Goal: Task Accomplishment & Management: Manage account settings

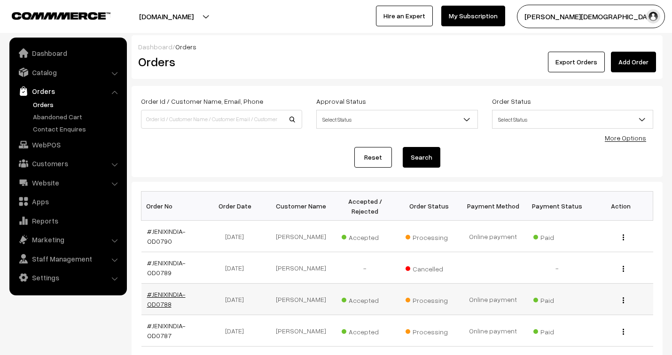
click at [171, 294] on link "#JENIXINDIA-OD0788" at bounding box center [166, 299] width 39 height 18
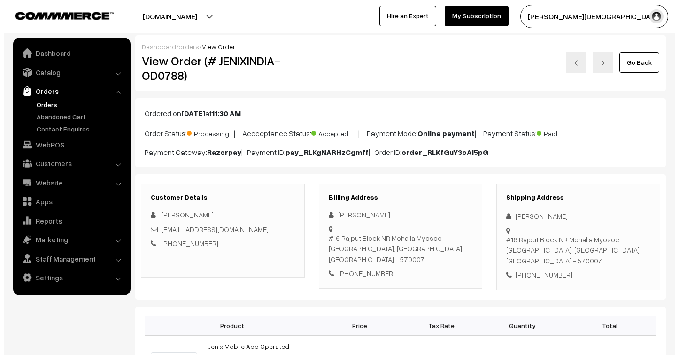
scroll to position [522, 0]
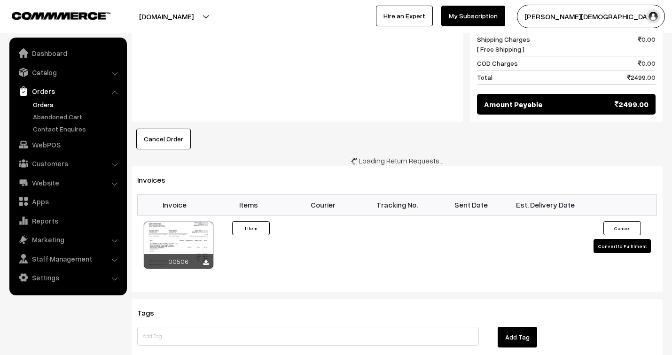
click at [633, 215] on td "Cancel Convert to Fulfilment" at bounding box center [619, 245] width 74 height 60
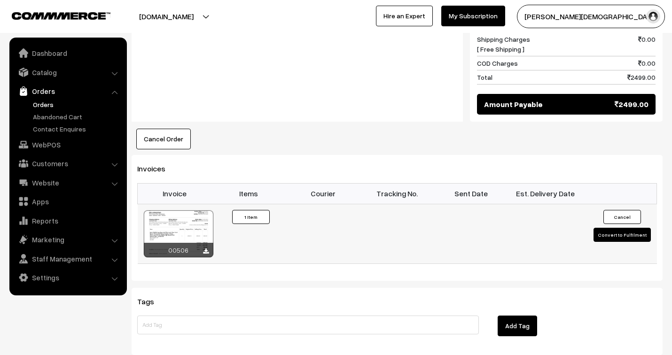
click at [632, 228] on button "Convert to Fulfilment" at bounding box center [621, 235] width 57 height 14
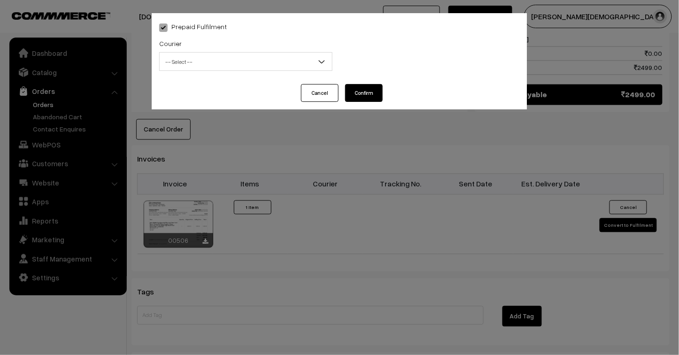
click at [367, 94] on button "Confirm" at bounding box center [364, 93] width 38 height 18
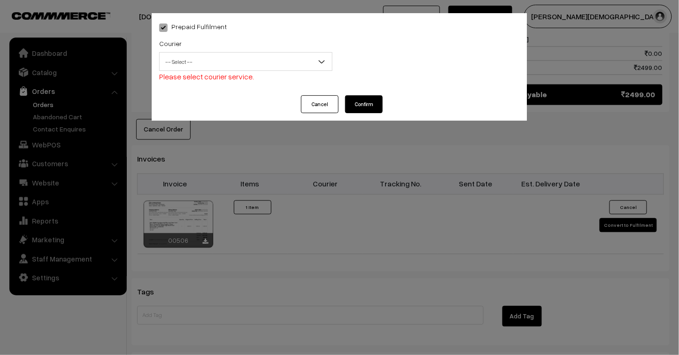
click at [255, 54] on span "-- Select --" at bounding box center [246, 62] width 172 height 16
click at [240, 64] on span "-- Select --" at bounding box center [246, 62] width 172 height 16
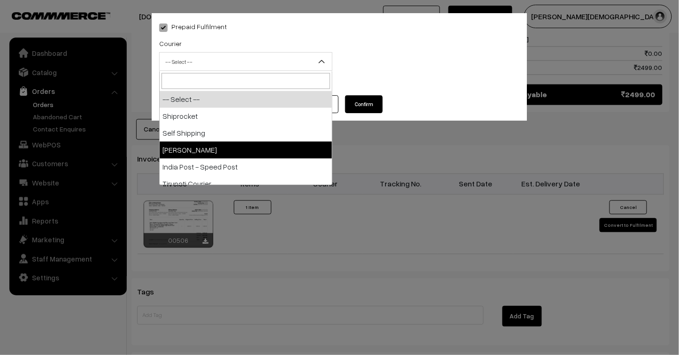
select select "3"
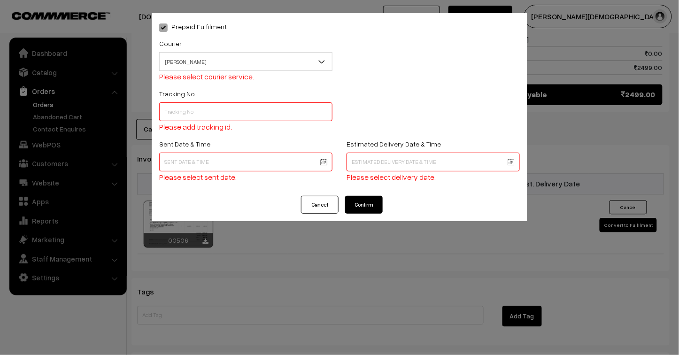
click at [222, 110] on input "text" at bounding box center [245, 111] width 173 height 19
type input "25103200096484"
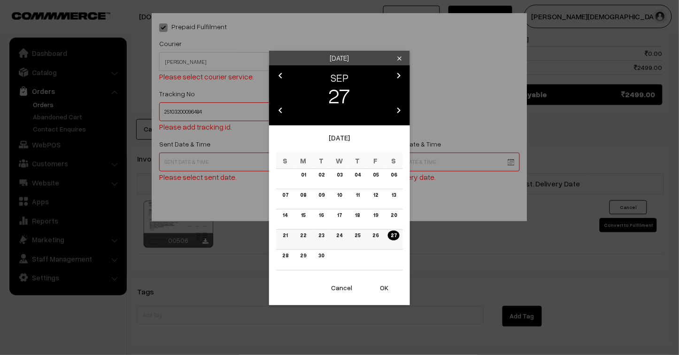
click at [360, 237] on link "25" at bounding box center [357, 236] width 11 height 10
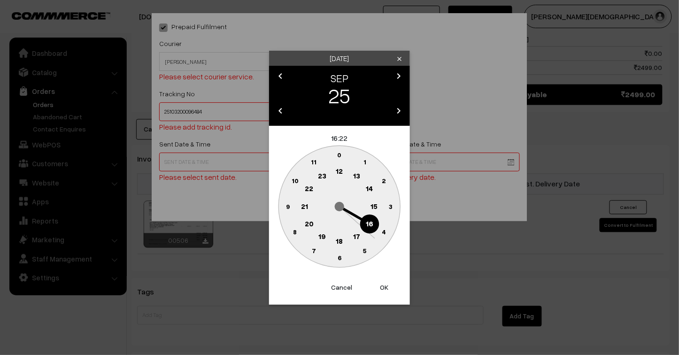
click at [323, 176] on text "23" at bounding box center [322, 175] width 8 height 8
click at [386, 287] on button "OK" at bounding box center [384, 287] width 38 height 21
type input "25-09-2025 23:22"
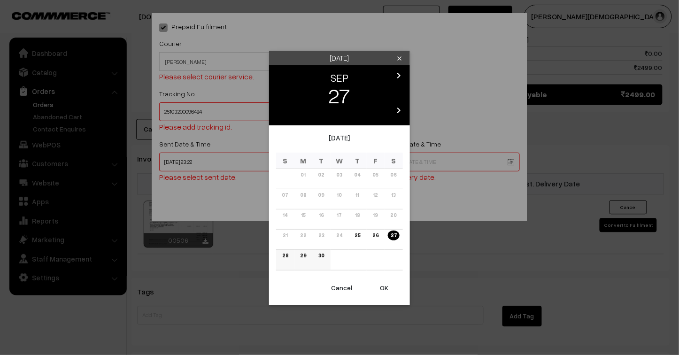
click at [318, 256] on link "30" at bounding box center [321, 256] width 11 height 10
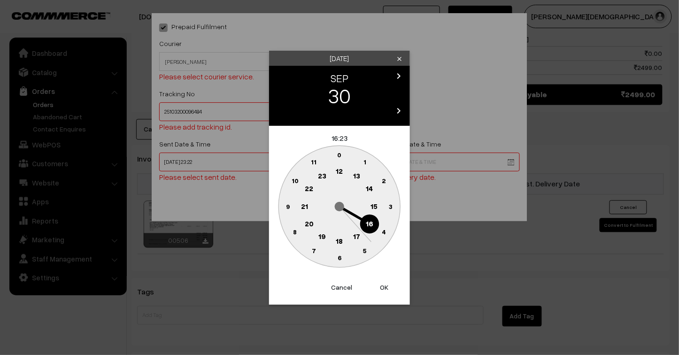
click at [382, 290] on button "OK" at bounding box center [384, 287] width 38 height 21
click at [383, 290] on button "OK" at bounding box center [384, 287] width 38 height 21
type input "30-09-2025 16:23"
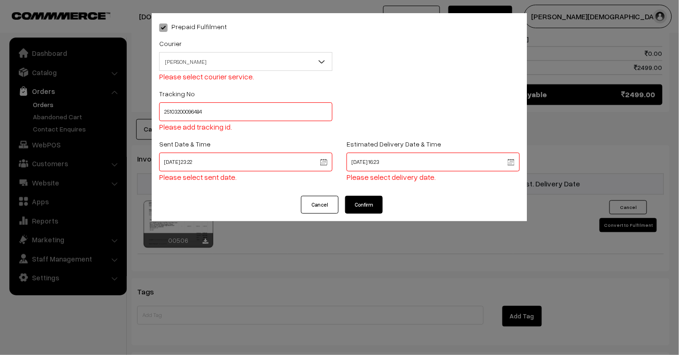
click at [369, 207] on button "Confirm" at bounding box center [364, 205] width 38 height 18
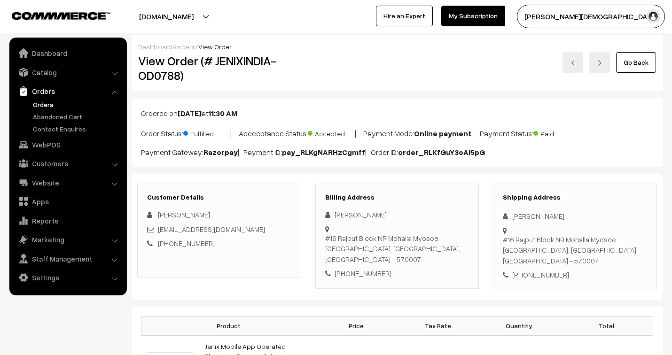
click at [178, 47] on link "orders" at bounding box center [185, 47] width 21 height 8
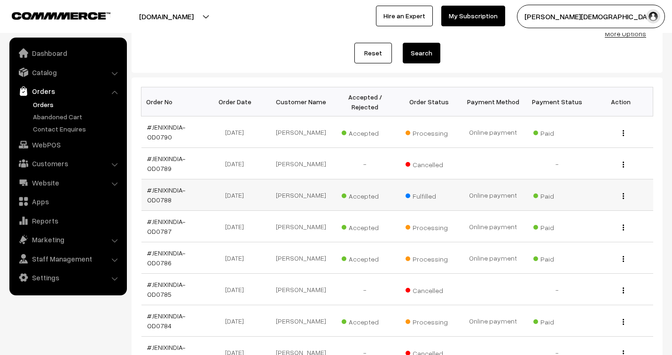
scroll to position [104, 0]
click at [174, 251] on link "#JENIXINDIA-OD0786" at bounding box center [166, 258] width 39 height 18
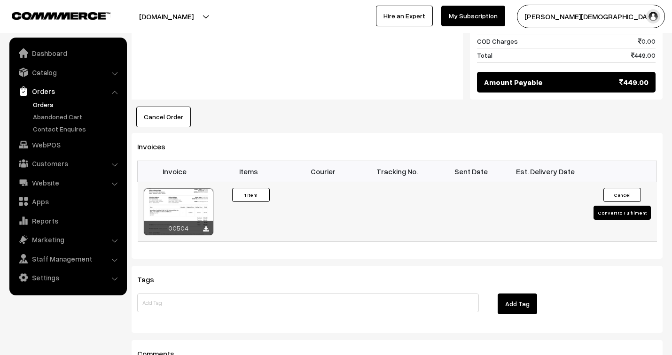
click at [633, 206] on button "Convert to Fulfilment" at bounding box center [621, 213] width 57 height 14
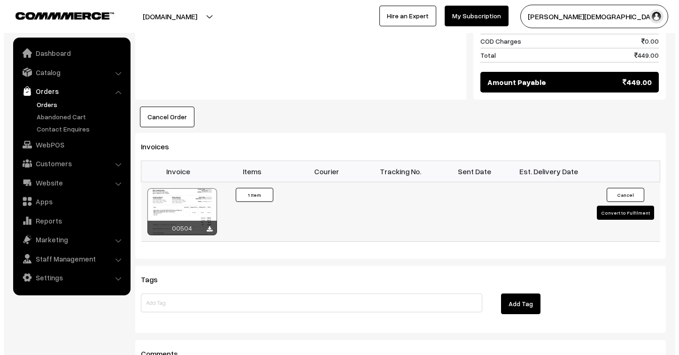
scroll to position [522, 0]
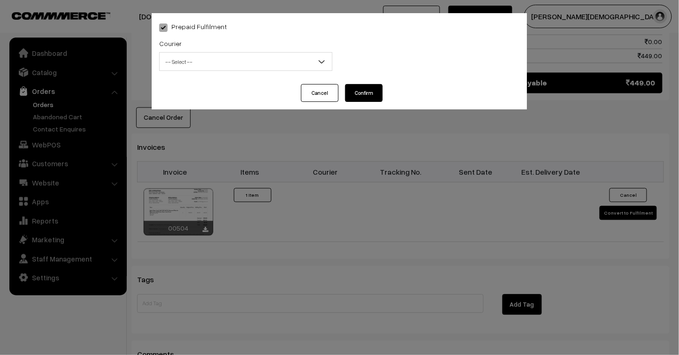
click at [205, 59] on span "-- Select --" at bounding box center [246, 62] width 172 height 16
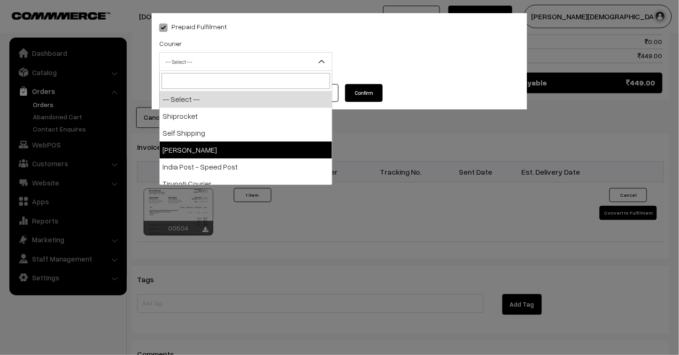
select select "3"
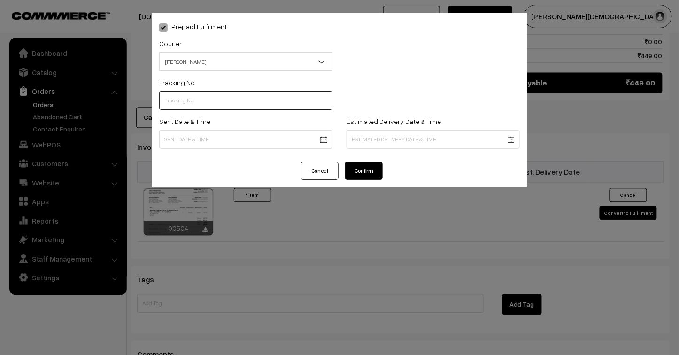
click at [190, 103] on input "text" at bounding box center [245, 100] width 173 height 19
type input "25103200096481"
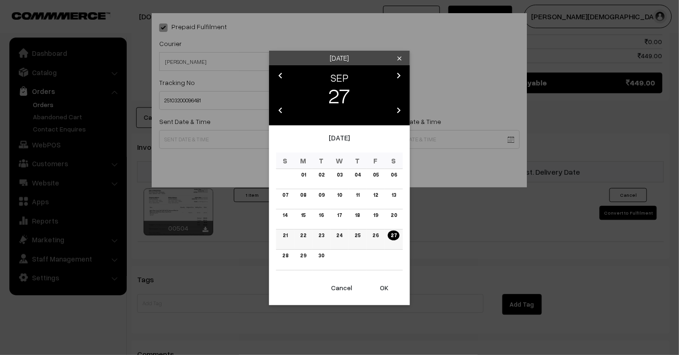
click at [341, 234] on link "24" at bounding box center [339, 236] width 12 height 10
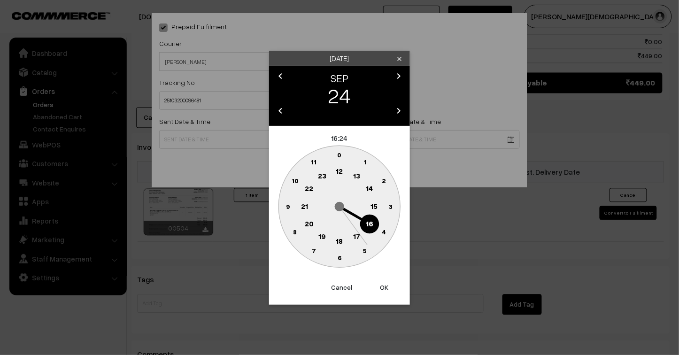
click at [324, 177] on text "23" at bounding box center [322, 175] width 8 height 8
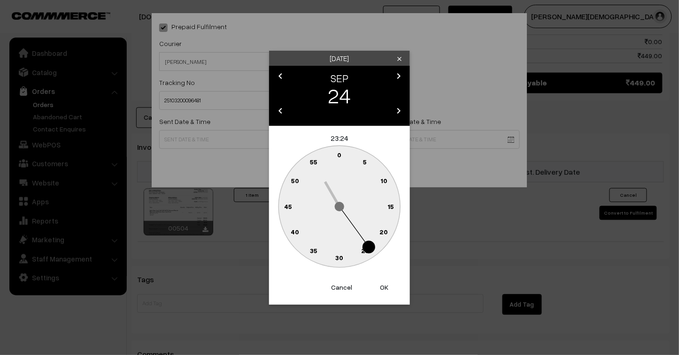
click at [384, 286] on button "OK" at bounding box center [384, 287] width 38 height 21
type input "24-09-2025 23:24"
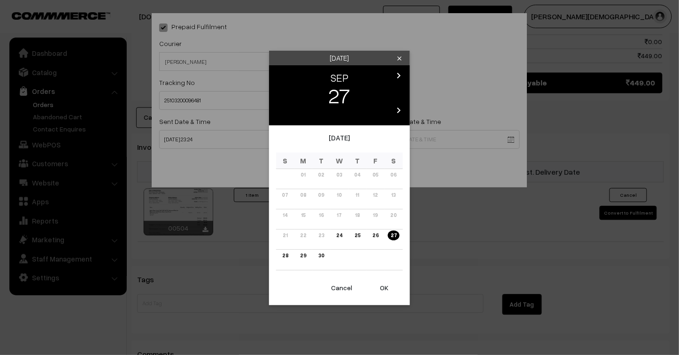
click at [306, 255] on link "29" at bounding box center [303, 256] width 12 height 10
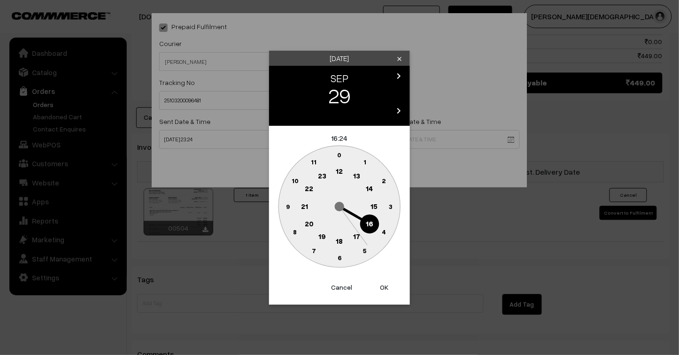
click at [381, 285] on button "OK" at bounding box center [384, 287] width 38 height 21
type input "29-09-2025 16:24"
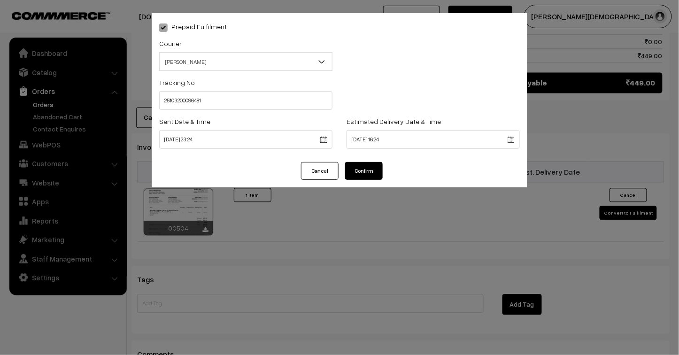
click at [365, 176] on button "Confirm" at bounding box center [364, 171] width 38 height 18
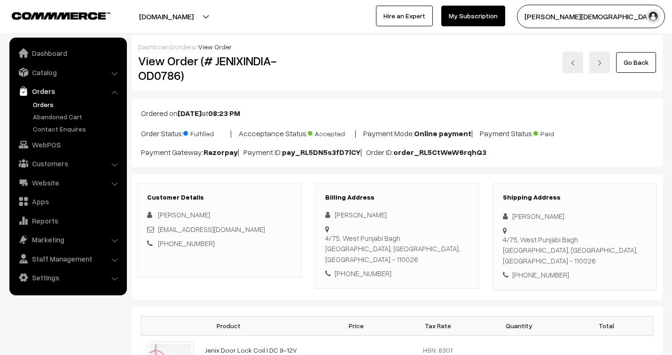
click at [186, 46] on link "orders" at bounding box center [185, 47] width 21 height 8
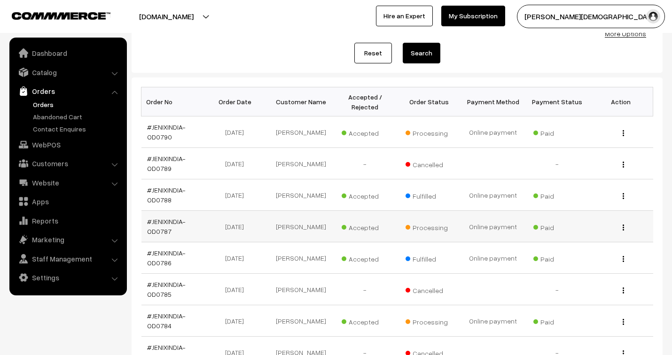
scroll to position [156, 0]
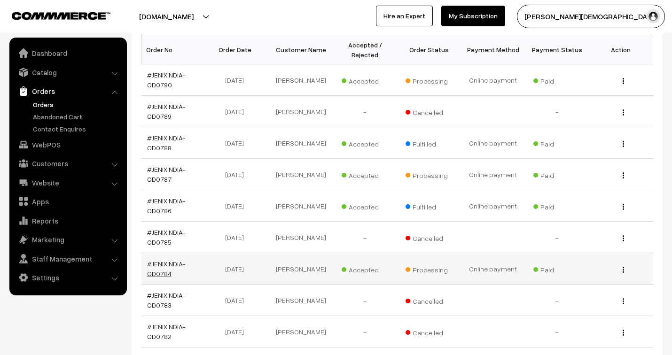
click at [177, 264] on link "#JENIXINDIA-OD0784" at bounding box center [166, 269] width 39 height 18
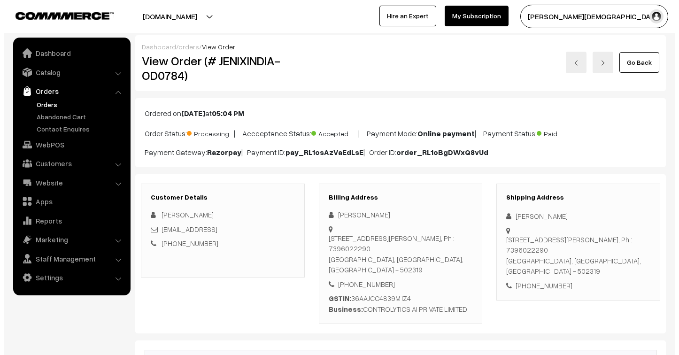
scroll to position [574, 0]
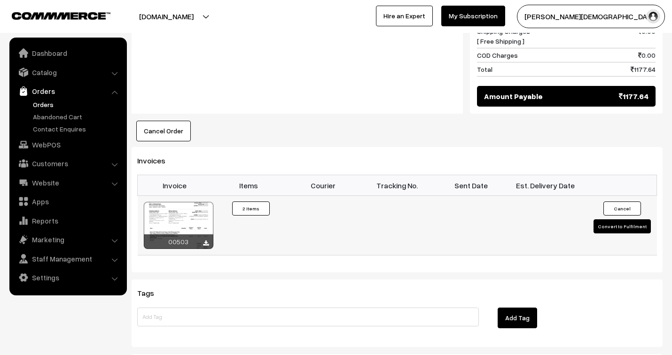
click at [627, 227] on button "Convert to Fulfilment" at bounding box center [621, 226] width 57 height 14
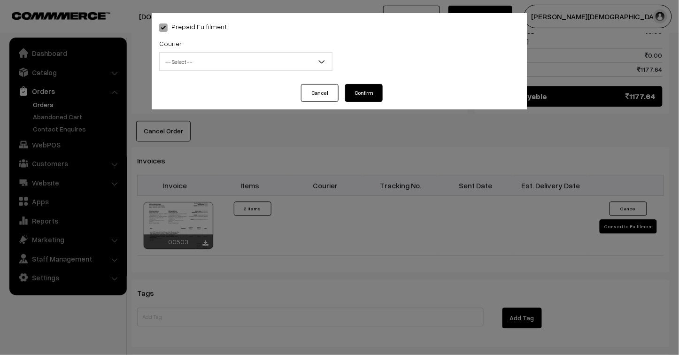
click at [231, 65] on span "-- Select --" at bounding box center [246, 62] width 172 height 16
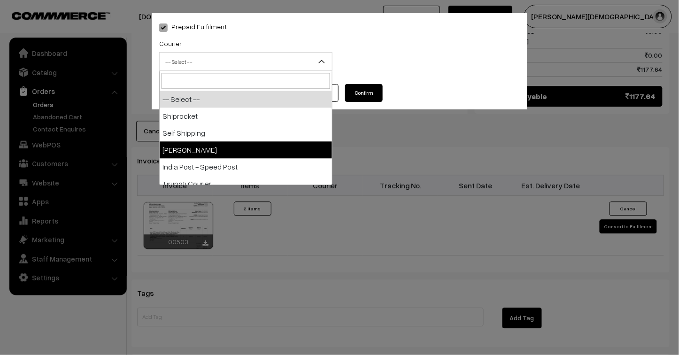
select select "3"
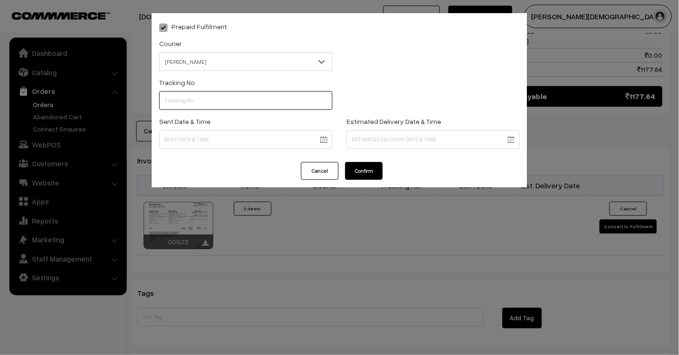
click at [207, 101] on input "text" at bounding box center [245, 100] width 173 height 19
type input "25103200096479"
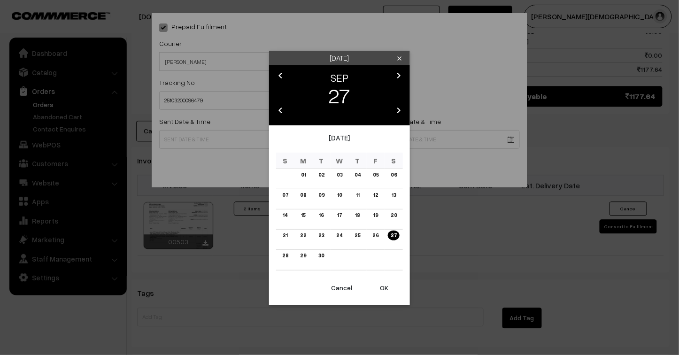
click at [336, 238] on link "24" at bounding box center [339, 236] width 12 height 10
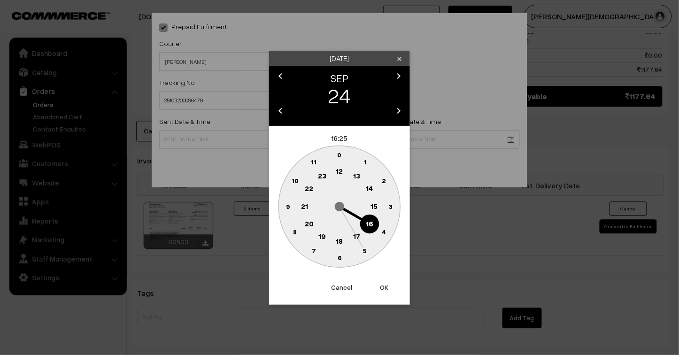
click at [340, 242] on text "18" at bounding box center [339, 241] width 7 height 8
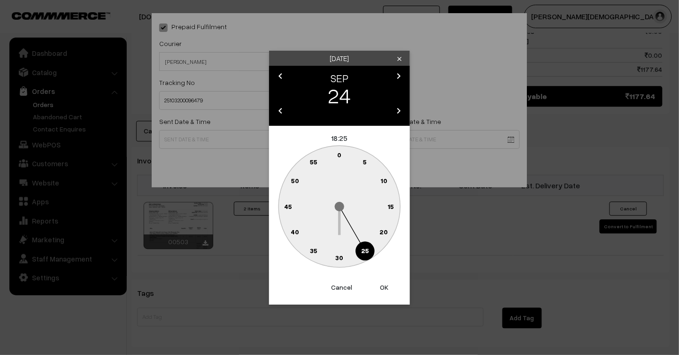
click at [387, 285] on button "OK" at bounding box center [384, 287] width 38 height 21
type input "24-09-2025 18:25"
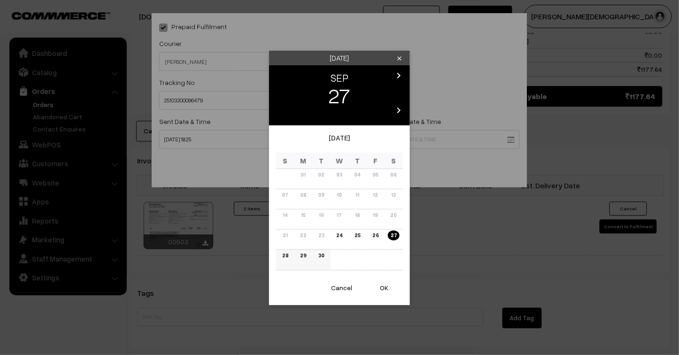
click at [283, 255] on link "28" at bounding box center [285, 256] width 12 height 10
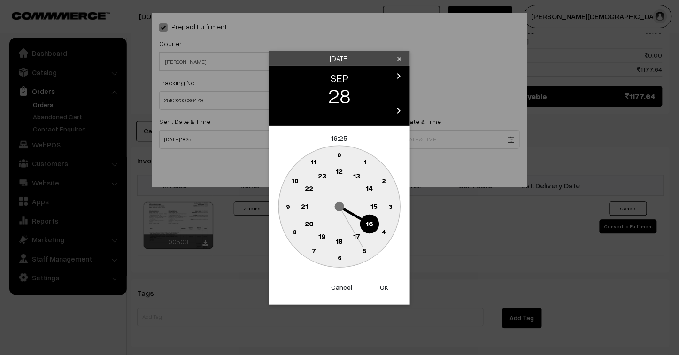
click at [384, 288] on button "OK" at bounding box center [384, 287] width 38 height 21
type input "28-09-2025 16:25"
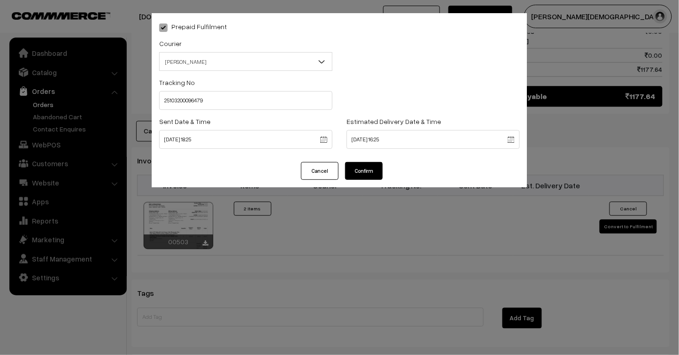
click at [363, 168] on button "Confirm" at bounding box center [364, 171] width 38 height 18
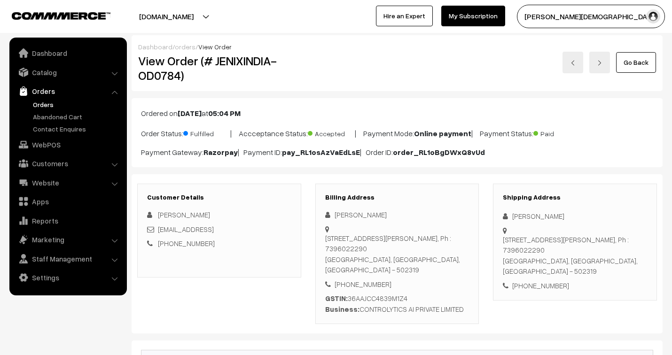
click at [179, 44] on link "orders" at bounding box center [185, 47] width 21 height 8
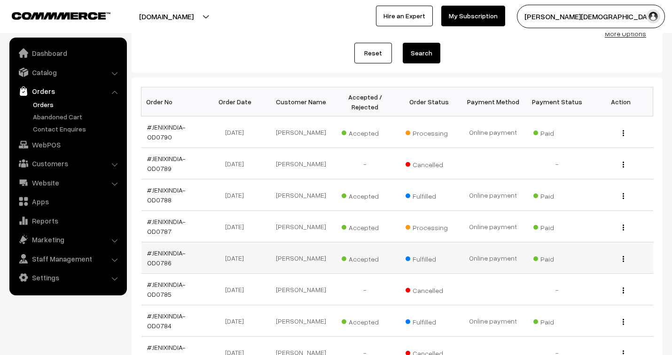
scroll to position [104, 0]
click at [162, 222] on link "#JENIXINDIA-OD0787" at bounding box center [166, 226] width 39 height 18
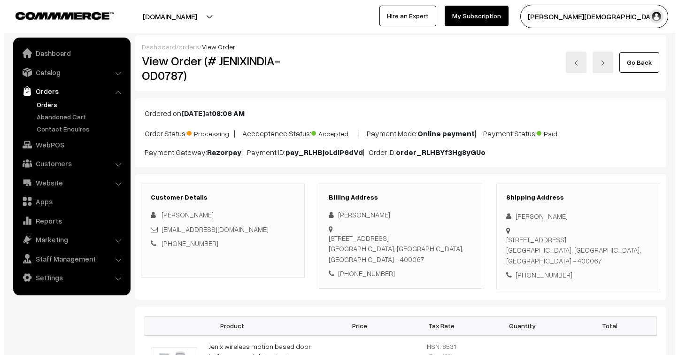
scroll to position [522, 0]
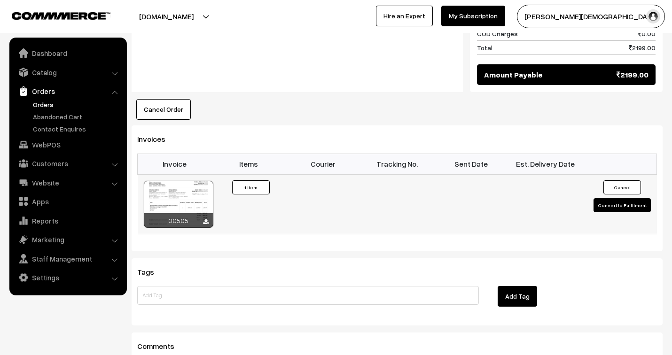
click at [623, 207] on button "Convert to Fulfilment" at bounding box center [621, 205] width 57 height 14
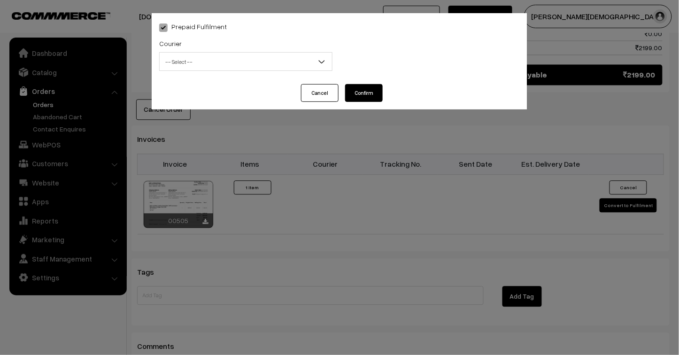
click at [230, 66] on span "-- Select --" at bounding box center [246, 62] width 172 height 16
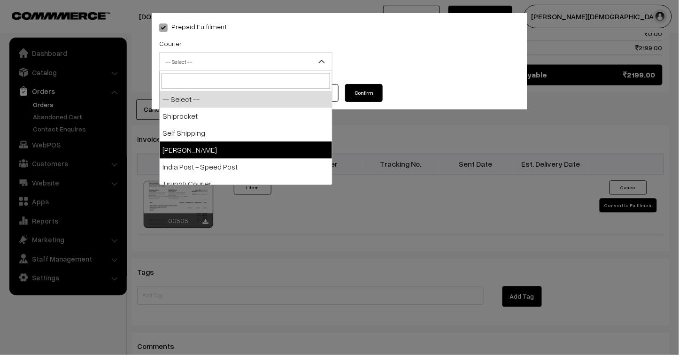
select select "3"
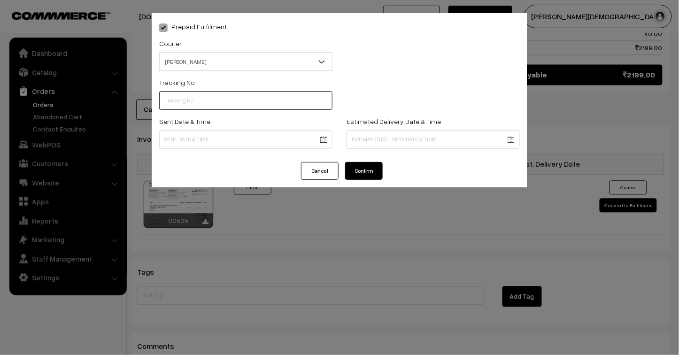
click at [208, 98] on input "text" at bounding box center [245, 100] width 173 height 19
type input "25103200096480"
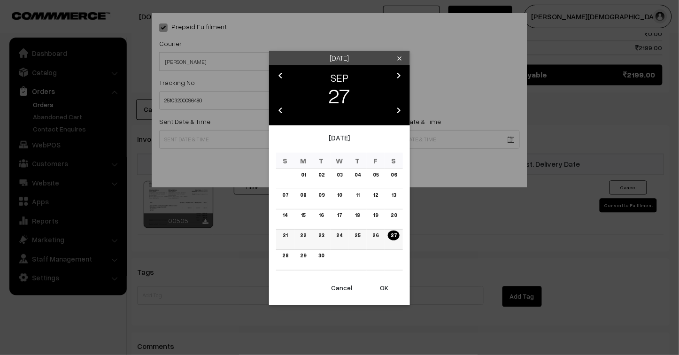
click at [339, 237] on link "24" at bounding box center [339, 236] width 12 height 10
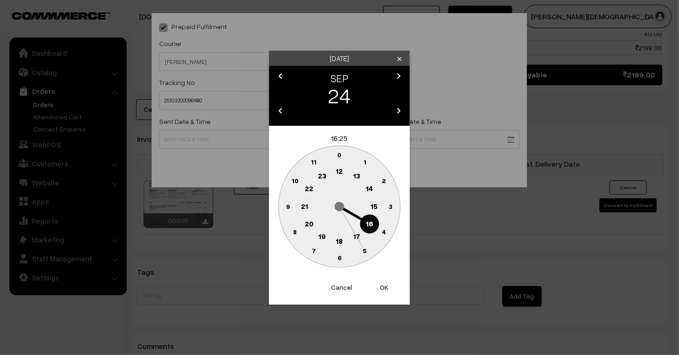
click at [323, 179] on text "23" at bounding box center [322, 175] width 8 height 8
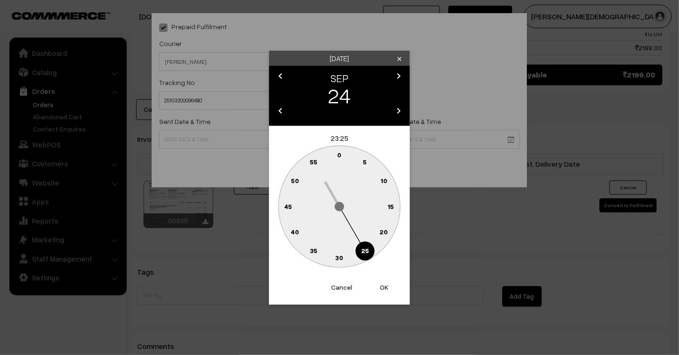
click at [384, 286] on button "OK" at bounding box center [384, 287] width 38 height 21
type input "[DATE] 23:25"
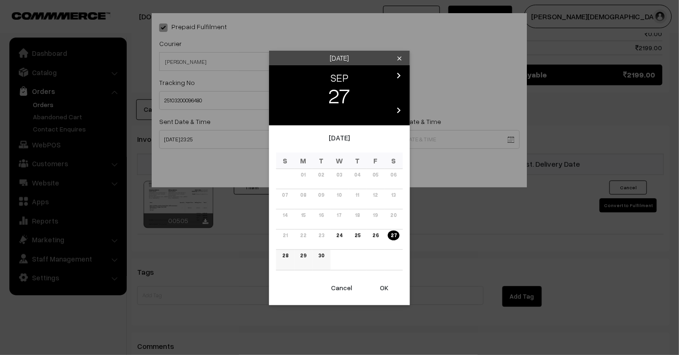
click at [320, 255] on link "30" at bounding box center [321, 256] width 11 height 10
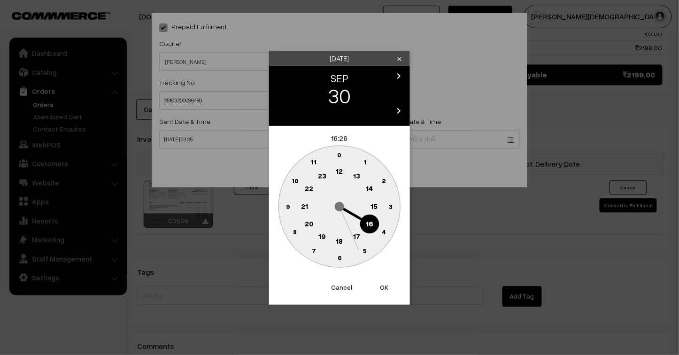
click at [387, 288] on button "OK" at bounding box center [384, 287] width 38 height 21
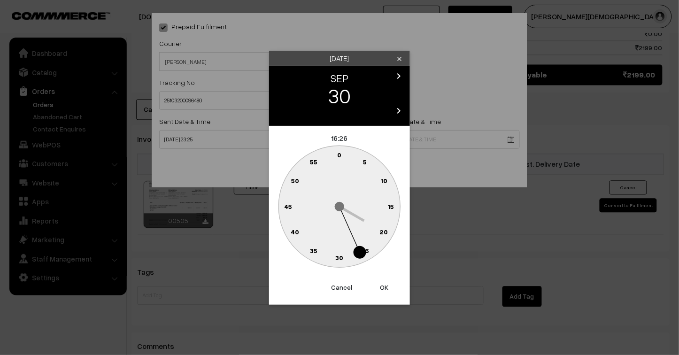
click at [387, 288] on button "OK" at bounding box center [384, 287] width 38 height 21
type input "[DATE] 16:26"
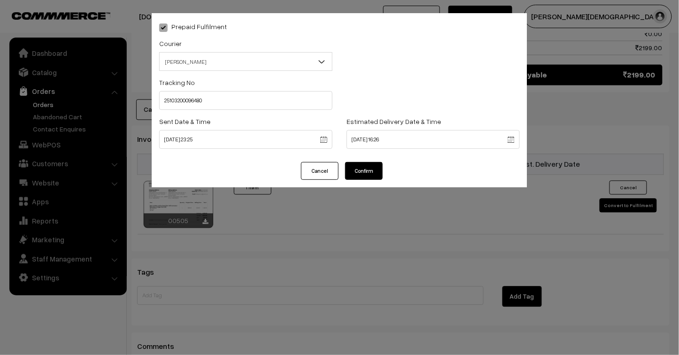
click at [360, 171] on button "Confirm" at bounding box center [364, 171] width 38 height 18
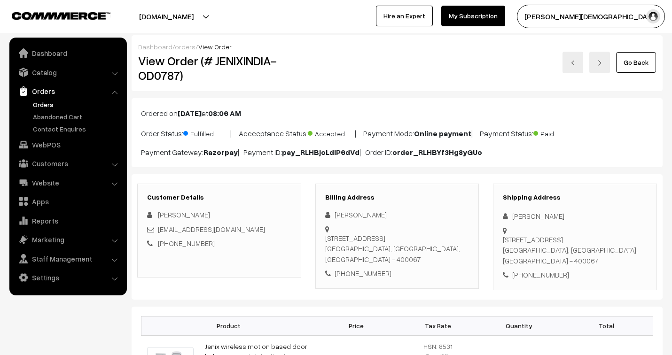
click at [185, 46] on link "orders" at bounding box center [185, 47] width 21 height 8
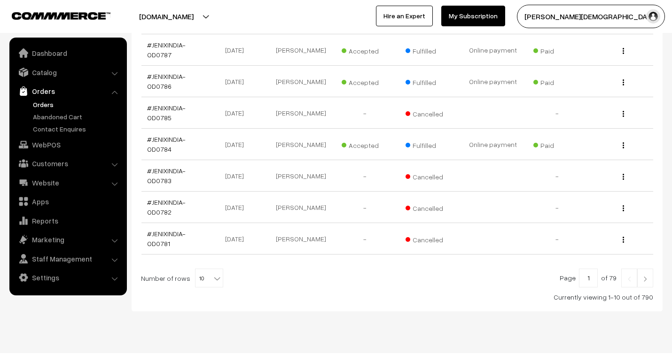
scroll to position [299, 0]
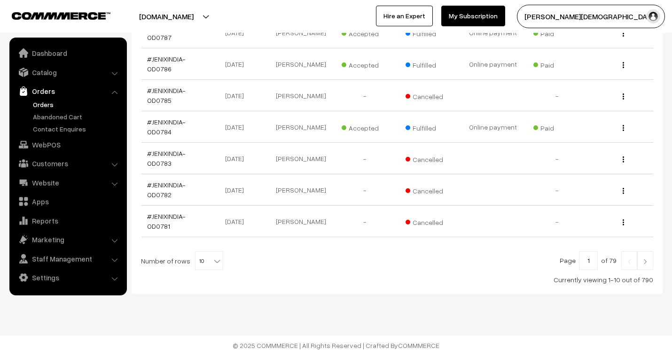
click at [205, 259] on span "10" at bounding box center [208, 261] width 27 height 19
click at [212, 261] on b at bounding box center [216, 260] width 9 height 9
click at [199, 262] on span "10" at bounding box center [208, 261] width 27 height 19
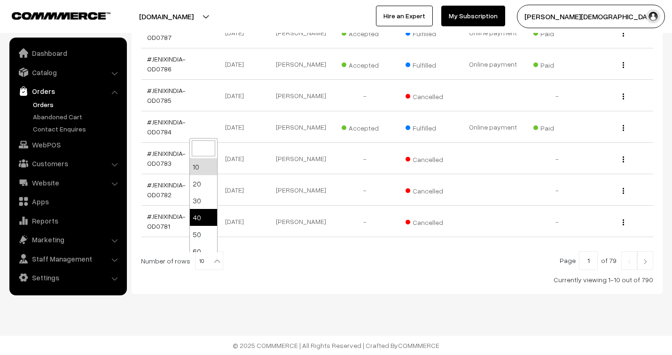
select select "40"
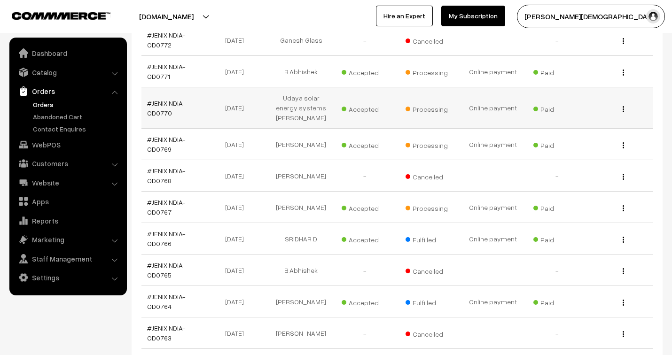
scroll to position [730, 0]
